Goal: Information Seeking & Learning: Compare options

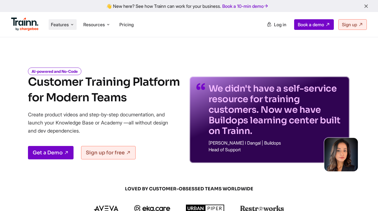
click at [56, 26] on span "Features" at bounding box center [60, 25] width 18 height 6
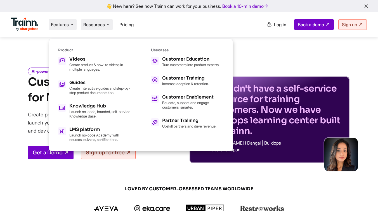
click at [95, 29] on li "Resources Resources Trainn Help Center Help videos to get you started. Trainn B…" at bounding box center [97, 24] width 32 height 11
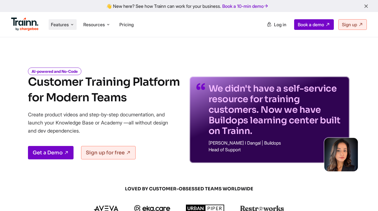
click at [70, 26] on icon at bounding box center [72, 25] width 4 height 6
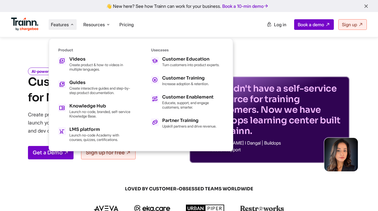
click at [167, 27] on ul "Features Product Videos Create product & how-to videos in multiple languages. G…" at bounding box center [100, 24] width 178 height 16
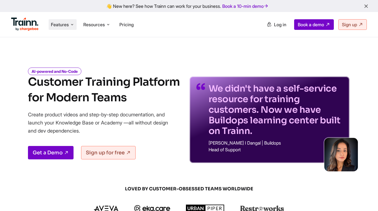
click at [56, 27] on span "Features" at bounding box center [60, 25] width 18 height 6
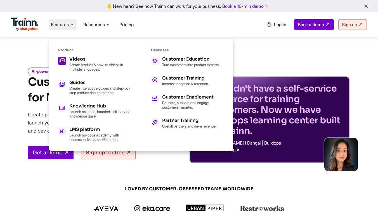
click at [77, 63] on p "Create product & how-to videos in multiple languages." at bounding box center [99, 67] width 61 height 9
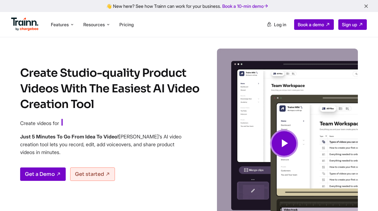
click at [77, 63] on div "Create Studio-quality Product Videos With The Easiest AI Video Creation Tool Cr…" at bounding box center [189, 149] width 378 height 201
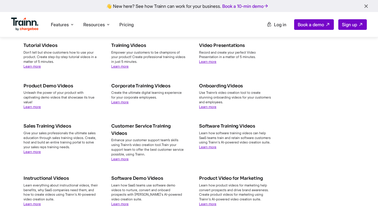
scroll to position [1982, 0]
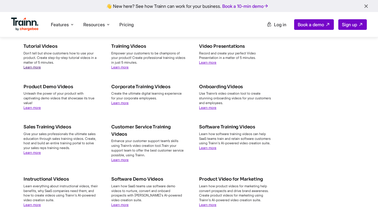
click at [38, 69] on link "Learn more" at bounding box center [31, 67] width 17 height 4
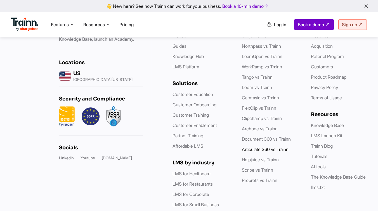
scroll to position [1640, 0]
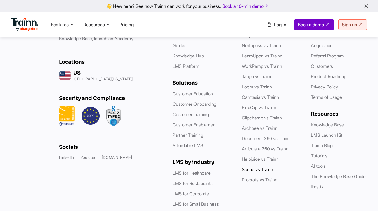
click at [254, 167] on link "Scribe vs Trainn" at bounding box center [257, 170] width 31 height 6
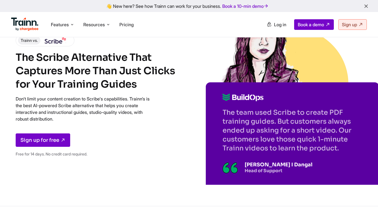
scroll to position [49, 0]
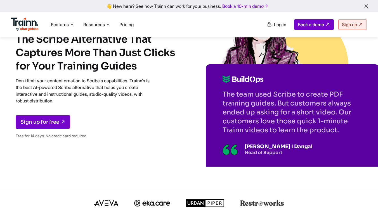
drag, startPoint x: 222, startPoint y: 93, endPoint x: 335, endPoint y: 135, distance: 119.7
click at [335, 135] on div "The team used Scribe to create PDF training guides. But customers always ended …" at bounding box center [292, 115] width 173 height 102
click at [339, 132] on p "The team used Scribe to create PDF training guides. But customers always ended …" at bounding box center [292, 112] width 140 height 45
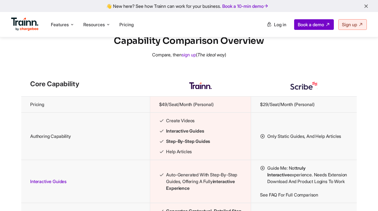
scroll to position [555, 0]
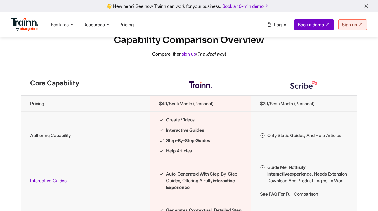
click at [230, 96] on th at bounding box center [200, 85] width 101 height 22
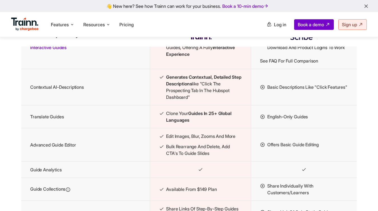
scroll to position [688, 0]
drag, startPoint x: 285, startPoint y: 109, endPoint x: 270, endPoint y: 101, distance: 18.0
click at [270, 91] on li "Basic descriptions like "Click features"" at bounding box center [304, 87] width 88 height 7
drag, startPoint x: 266, startPoint y: 103, endPoint x: 290, endPoint y: 109, distance: 24.7
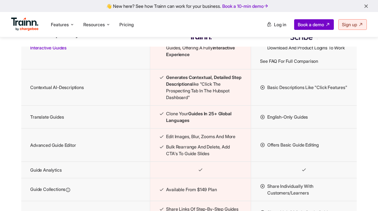
click at [290, 91] on li "Basic descriptions like "Click features"" at bounding box center [304, 87] width 88 height 7
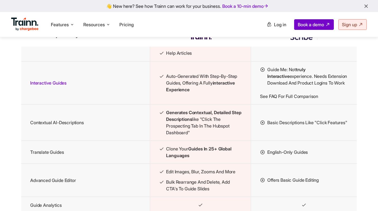
scroll to position [648, 0]
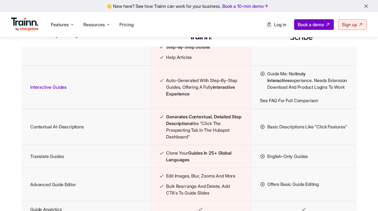
drag, startPoint x: 189, startPoint y: 110, endPoint x: 167, endPoint y: 96, distance: 26.3
click at [167, 96] on span "Auto-generated with step-by-step guides, offering a fully interactive experience" at bounding box center [204, 87] width 76 height 20
drag, startPoint x: 167, startPoint y: 96, endPoint x: 190, endPoint y: 108, distance: 26.5
click at [190, 97] on span "Auto-generated with step-by-step guides, offering a fully interactive experience" at bounding box center [204, 87] width 76 height 20
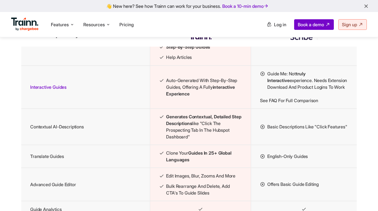
click at [190, 97] on span "Auto-generated with step-by-step guides, offering a fully interactive experience" at bounding box center [204, 87] width 76 height 20
drag, startPoint x: 190, startPoint y: 108, endPoint x: 164, endPoint y: 93, distance: 30.5
click at [164, 93] on li "Auto-generated with step-by-step guides, offering a fully interactive experience" at bounding box center [200, 87] width 83 height 20
click at [164, 97] on li "Auto-generated with step-by-step guides, offering a fully interactive experience" at bounding box center [200, 87] width 83 height 20
click at [166, 97] on span "Auto-generated with step-by-step guides, offering a fully interactive experience" at bounding box center [204, 87] width 76 height 20
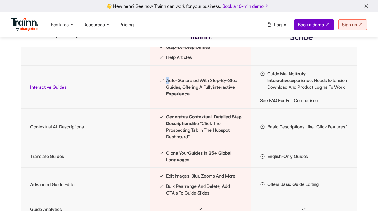
click at [166, 97] on span "Auto-generated with step-by-step guides, offering a fully interactive experience" at bounding box center [204, 87] width 76 height 20
drag, startPoint x: 166, startPoint y: 98, endPoint x: 171, endPoint y: 96, distance: 5.0
click at [171, 96] on span "Auto-generated with step-by-step guides, offering a fully interactive experience" at bounding box center [204, 87] width 76 height 20
drag, startPoint x: 192, startPoint y: 111, endPoint x: 164, endPoint y: 94, distance: 32.8
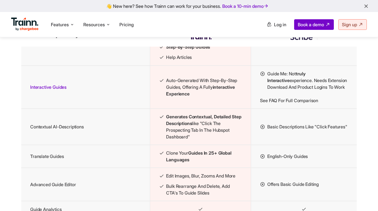
click at [164, 94] on li "Auto-generated with step-by-step guides, offering a fully interactive experience" at bounding box center [200, 87] width 83 height 20
drag, startPoint x: 165, startPoint y: 96, endPoint x: 194, endPoint y: 111, distance: 32.1
click at [194, 97] on li "Auto-generated with step-by-step guides, offering a fully interactive experience" at bounding box center [200, 87] width 83 height 20
click at [194, 97] on span "Auto-generated with step-by-step guides, offering a fully interactive experience" at bounding box center [204, 87] width 76 height 20
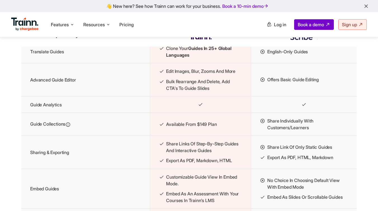
scroll to position [664, 0]
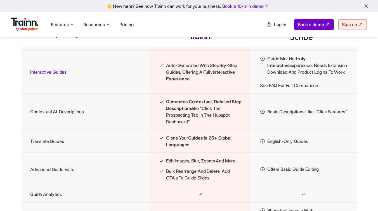
drag, startPoint x: 167, startPoint y: 121, endPoint x: 190, endPoint y: 141, distance: 31.1
click at [190, 125] on span "Generates contextual, detailed step descriptions like "Click the prospecting ta…" at bounding box center [204, 111] width 76 height 27
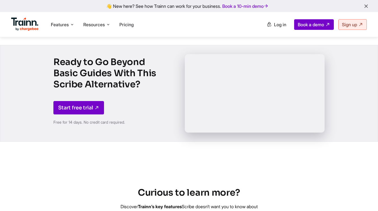
scroll to position [980, 0]
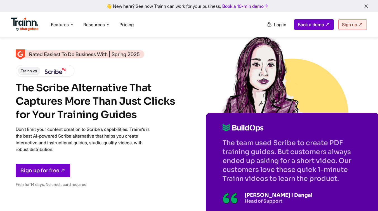
scroll to position [980, 0]
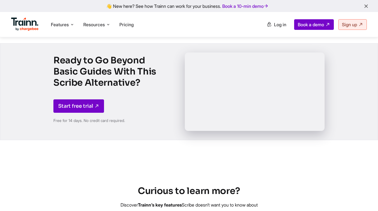
click at [366, 6] on icon "button" at bounding box center [366, 6] width 6 height 6
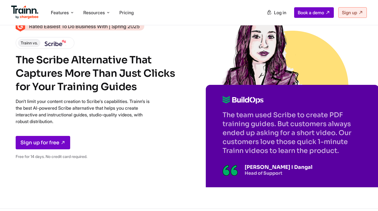
scroll to position [0, 0]
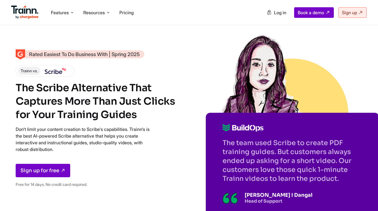
click at [251, 25] on div "Features Product Videos Create product & how-to videos in multiple languages. G…" at bounding box center [189, 12] width 378 height 25
click at [251, 26] on div "Rated Easiest To Do Business With | Spring 2025 Trainn vs. The Scribe Alternati…" at bounding box center [189, 118] width 378 height 237
click at [70, 14] on li "Features Product Videos Create product & how-to videos in multiple languages. G…" at bounding box center [63, 12] width 28 height 11
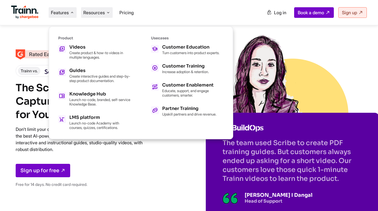
click at [90, 14] on span "Resources" at bounding box center [94, 12] width 22 height 6
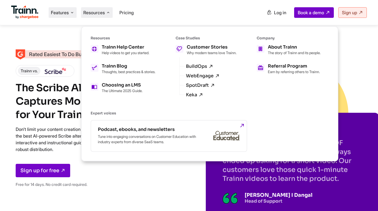
click at [55, 10] on span "Features" at bounding box center [60, 12] width 18 height 6
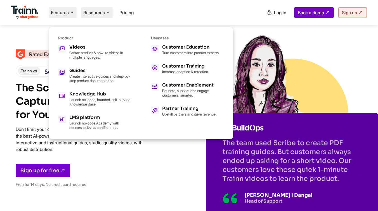
click at [88, 12] on span "Resources" at bounding box center [94, 12] width 22 height 6
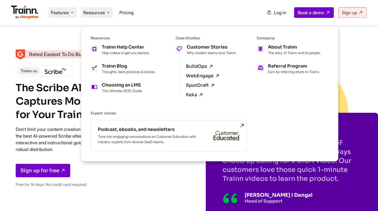
click at [65, 11] on span "Features" at bounding box center [60, 12] width 18 height 6
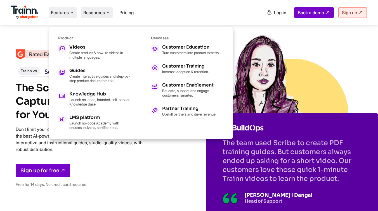
click at [96, 13] on span "Resources" at bounding box center [94, 12] width 22 height 6
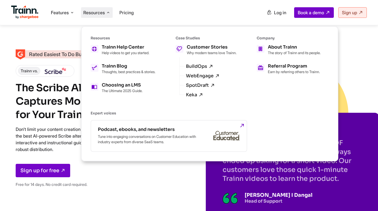
click at [54, 34] on div "Rated Easiest To Do Business With | Spring 2025 Trainn vs. The Scribe Alternati…" at bounding box center [189, 118] width 378 height 237
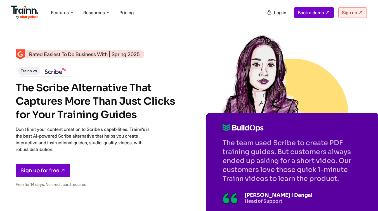
drag, startPoint x: 16, startPoint y: 86, endPoint x: 138, endPoint y: 116, distance: 125.7
click at [138, 116] on h1 "The Scribe Alternative That Captures More Than Just Clicks for Your Training Gu…" at bounding box center [97, 101] width 162 height 40
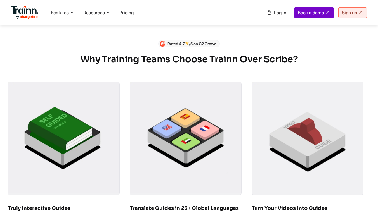
scroll to position [290, 0]
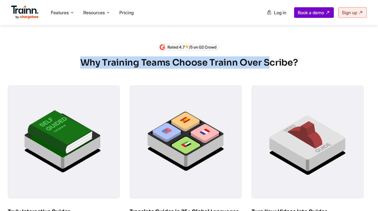
drag, startPoint x: 82, startPoint y: 68, endPoint x: 269, endPoint y: 72, distance: 187.1
click at [269, 69] on h2 "Why Training Teams Choose Trainn Over Scribe?" at bounding box center [189, 62] width 362 height 12
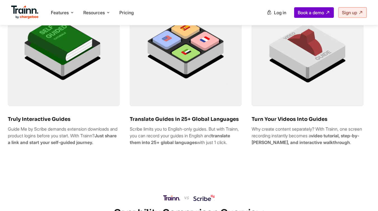
scroll to position [381, 0]
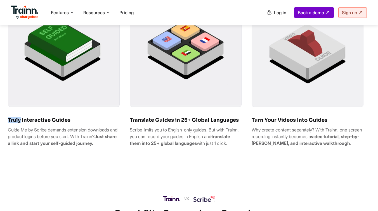
drag, startPoint x: 20, startPoint y: 126, endPoint x: 65, endPoint y: 121, distance: 44.6
click at [65, 121] on div "Truly Interactive Guides Guide Me by Scribe demands extension downloads and pro…" at bounding box center [64, 72] width 112 height 157
drag, startPoint x: 165, startPoint y: 127, endPoint x: 194, endPoint y: 121, distance: 29.6
click at [194, 121] on div "Translate Guides in 25+ Global Languages Scribe limits you to English-only guid…" at bounding box center [186, 72] width 112 height 157
drag, startPoint x: 264, startPoint y: 127, endPoint x: 282, endPoint y: 127, distance: 18.4
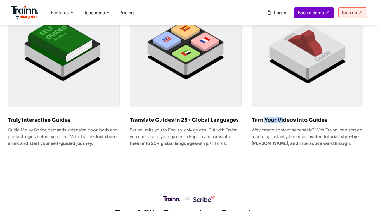
click at [282, 123] on h3 "Turn Your Videos Into Guides" at bounding box center [307, 120] width 112 height 6
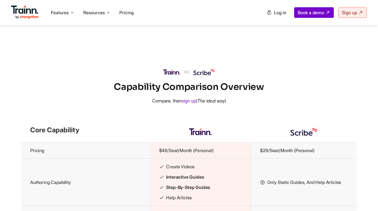
scroll to position [512, 0]
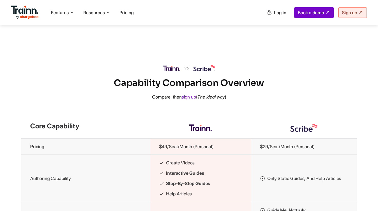
drag, startPoint x: 136, startPoint y: 97, endPoint x: 231, endPoint y: 98, distance: 95.2
click at [231, 89] on h2 "Capability Comparison Overview" at bounding box center [189, 83] width 378 height 12
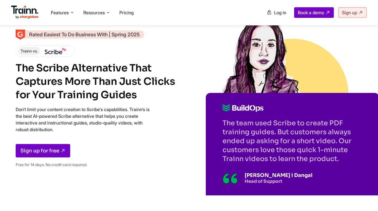
scroll to position [0, 0]
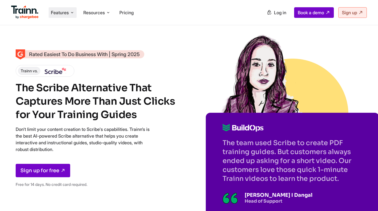
click at [57, 12] on span "Features" at bounding box center [60, 12] width 18 height 6
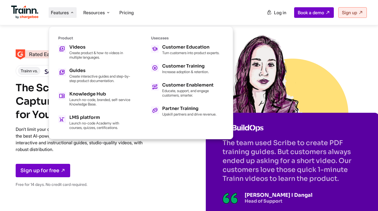
click at [155, 14] on ul "Features Product Videos Create product & how-to videos in multiple languages. G…" at bounding box center [100, 12] width 178 height 16
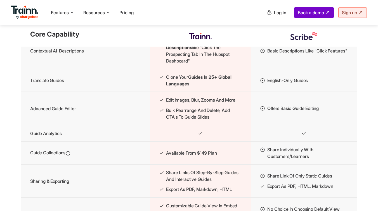
scroll to position [726, 0]
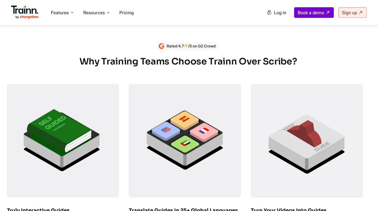
scroll to position [326, 0]
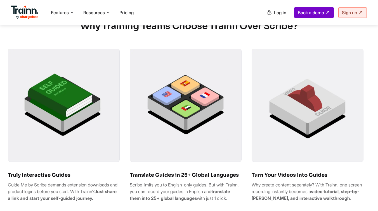
drag, startPoint x: 80, startPoint y: 136, endPoint x: 197, endPoint y: 4, distance: 176.6
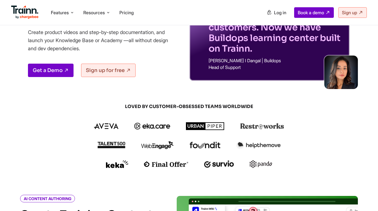
scroll to position [70, 0]
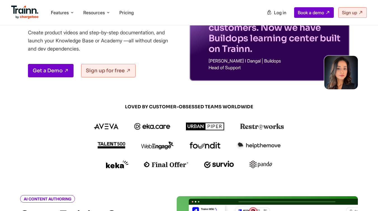
drag, startPoint x: 56, startPoint y: 49, endPoint x: 68, endPoint y: 49, distance: 12.6
click at [68, 49] on p "Create product videos and step-by-step documentation, and launch your Knowledge…" at bounding box center [102, 40] width 148 height 24
drag, startPoint x: 134, startPoint y: 149, endPoint x: 67, endPoint y: 130, distance: 69.6
click at [133, 149] on div at bounding box center [189, 146] width 268 height 8
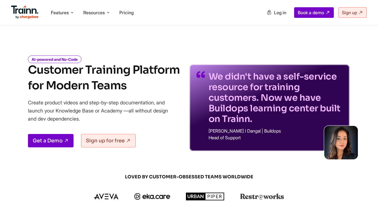
drag, startPoint x: 35, startPoint y: 109, endPoint x: 100, endPoint y: 116, distance: 65.4
click at [100, 116] on p "Create product videos and step-by-step documentation, and launch your Knowledge…" at bounding box center [102, 111] width 148 height 24
click at [133, 113] on p "Create product videos and step-by-step documentation, and launch your Knowledge…" at bounding box center [102, 111] width 148 height 24
click at [58, 12] on span "Features" at bounding box center [60, 12] width 18 height 6
click at [59, 13] on span "Features" at bounding box center [60, 12] width 18 height 6
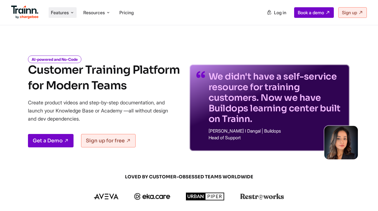
click at [59, 13] on span "Features" at bounding box center [60, 12] width 18 height 6
click at [64, 11] on span "Features" at bounding box center [60, 12] width 18 height 6
click at [69, 8] on li "Features Product Videos Create product & how-to videos in multiple languages. G…" at bounding box center [63, 12] width 28 height 11
click at [60, 119] on p "Create product videos and step-by-step documentation, and launch your Knowledge…" at bounding box center [102, 111] width 148 height 24
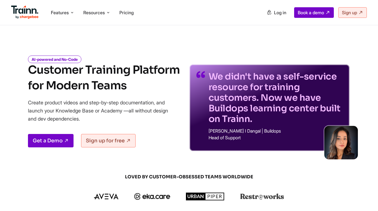
click at [60, 119] on p "Create product videos and step-by-step documentation, and launch your Knowledge…" at bounding box center [102, 111] width 148 height 24
